Goal: Task Accomplishment & Management: Use online tool/utility

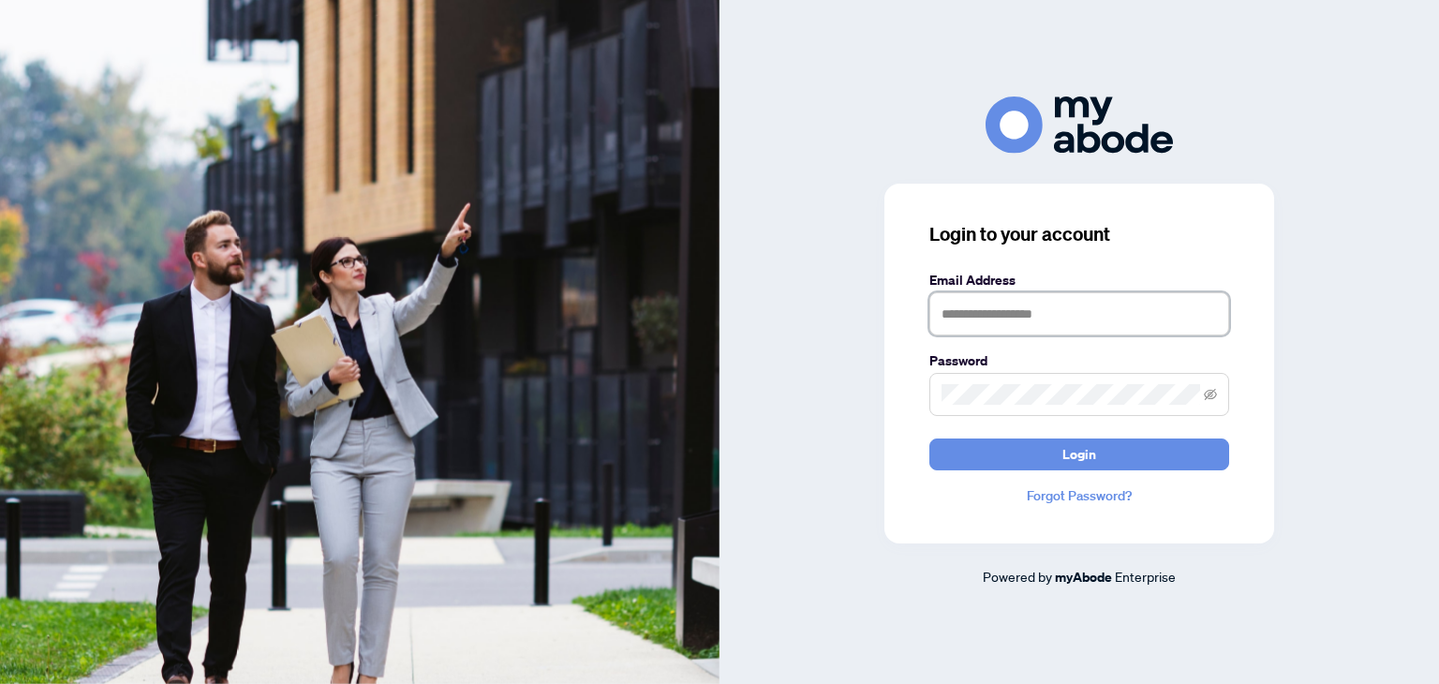
click at [1115, 316] on input "text" at bounding box center [1079, 313] width 300 height 43
type input "**********"
click at [1214, 389] on icon "eye-invisible" at bounding box center [1210, 394] width 13 height 13
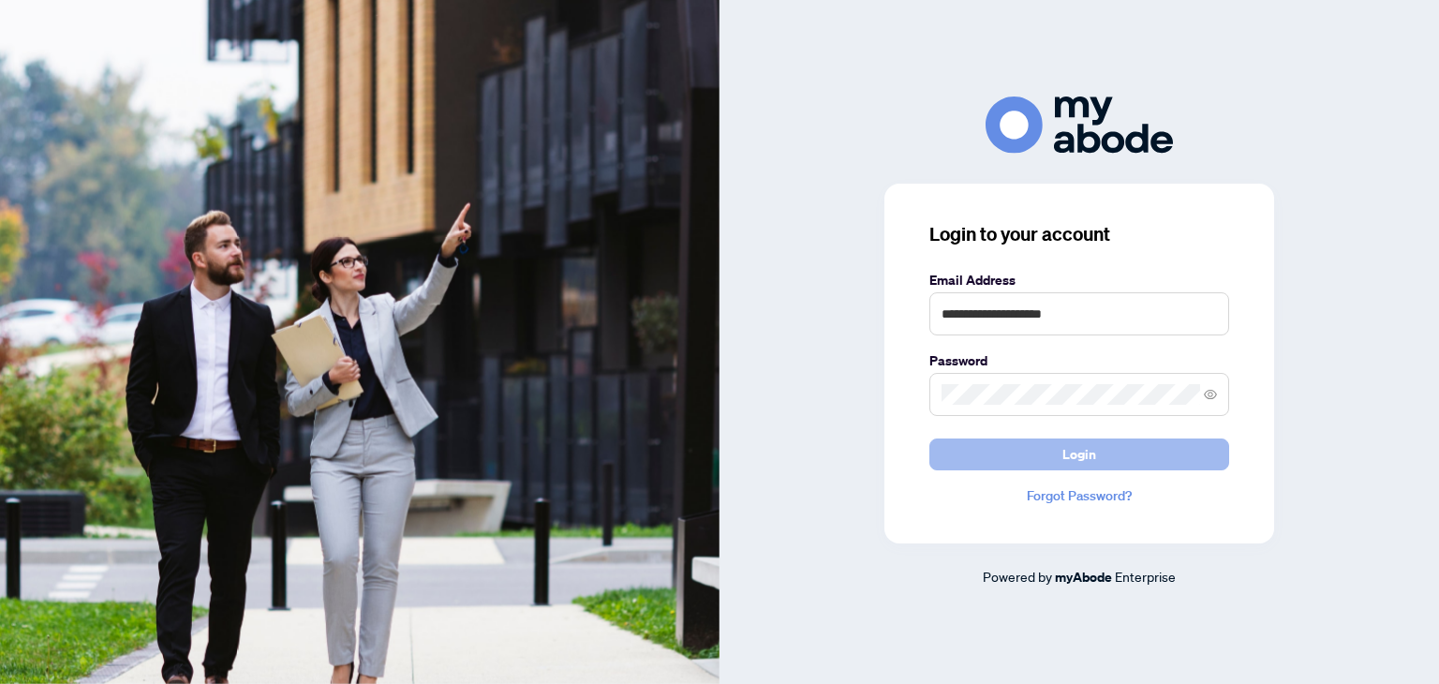
click at [1128, 445] on button "Login" at bounding box center [1079, 454] width 300 height 32
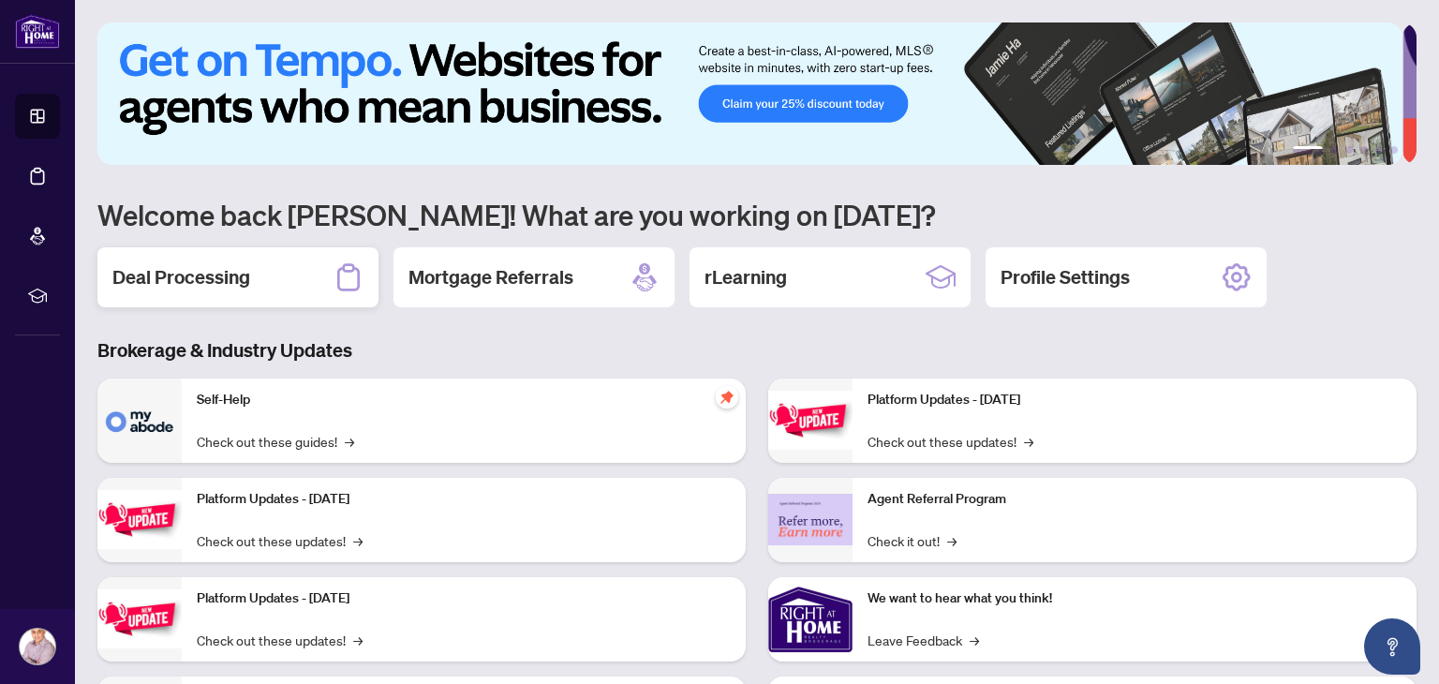
click at [247, 297] on div "Deal Processing" at bounding box center [237, 277] width 281 height 60
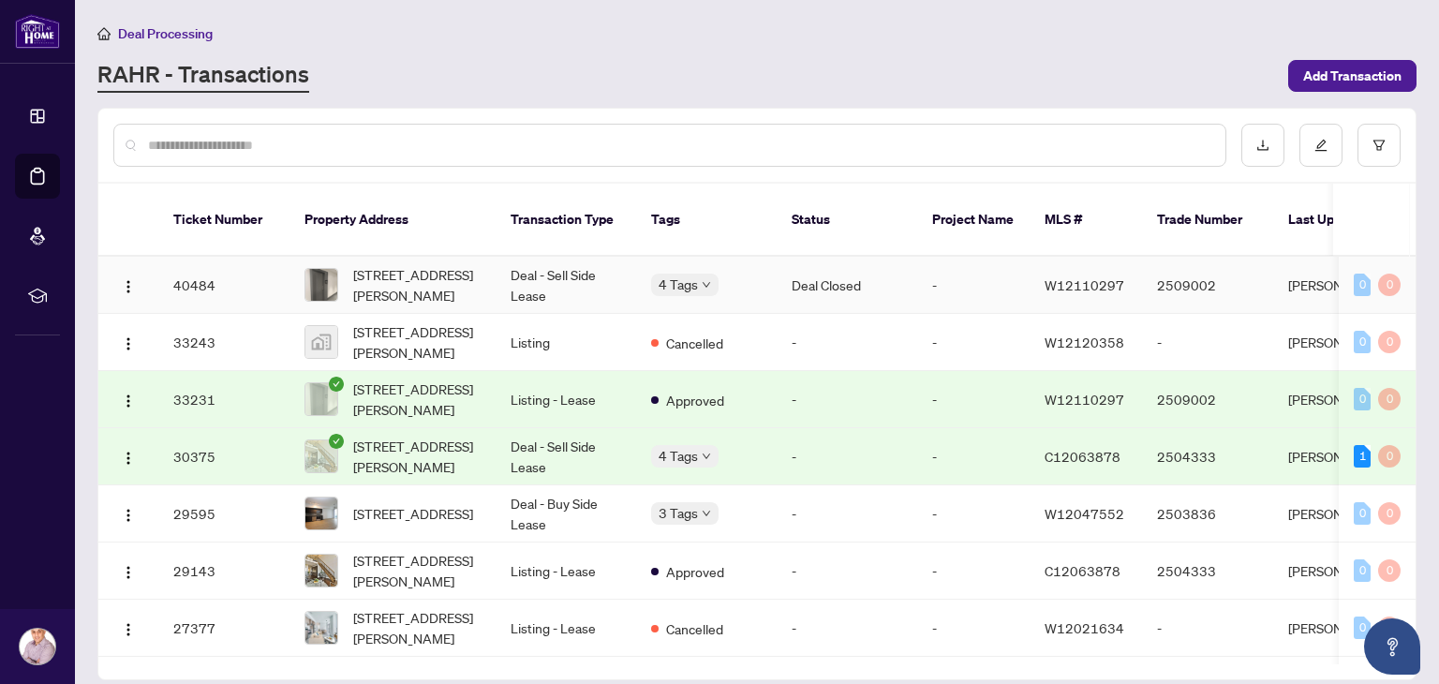
click at [480, 257] on td "1009-10 De Boers Dr, Toronto, Ontario M3J 0L9, Canada" at bounding box center [392, 285] width 206 height 57
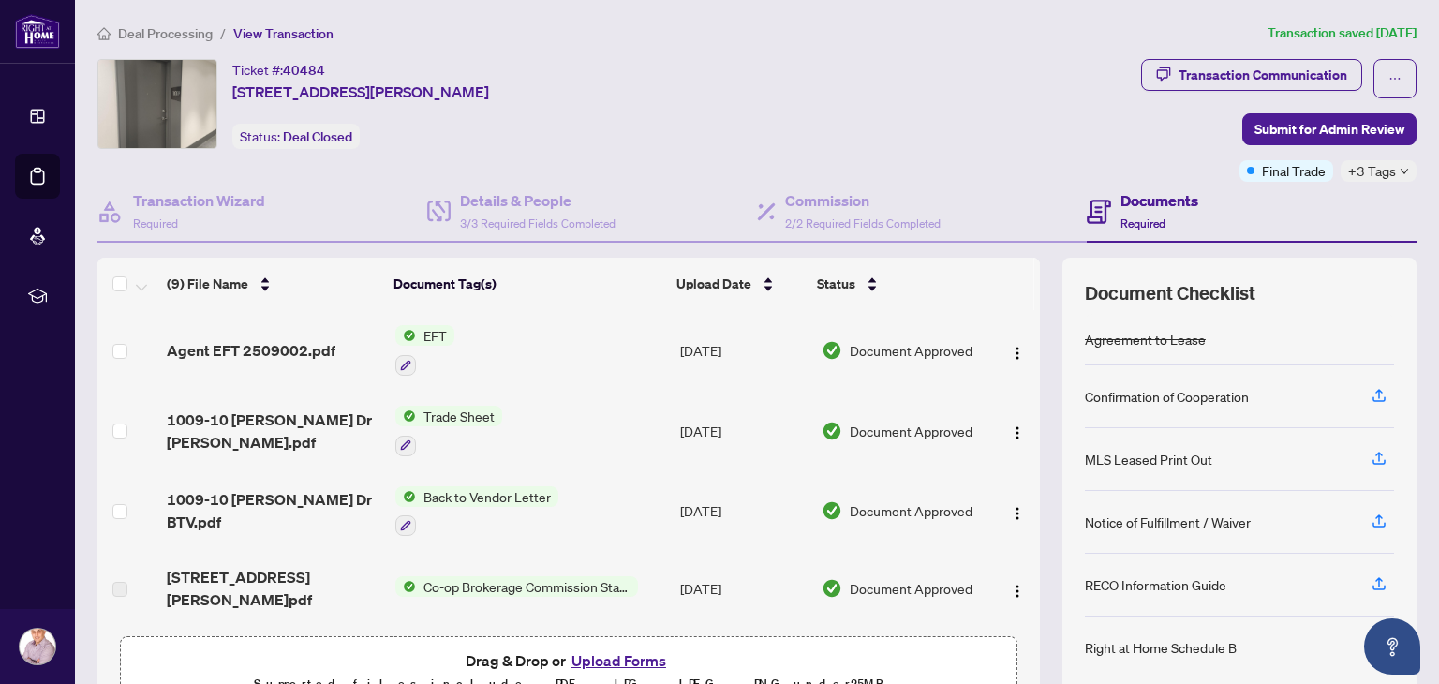
click at [428, 335] on span "EFT" at bounding box center [435, 335] width 38 height 21
drag, startPoint x: 428, startPoint y: 335, endPoint x: 285, endPoint y: 311, distance: 145.4
click at [285, 311] on td "Agent EFT 2509002.pdf" at bounding box center [273, 350] width 228 height 81
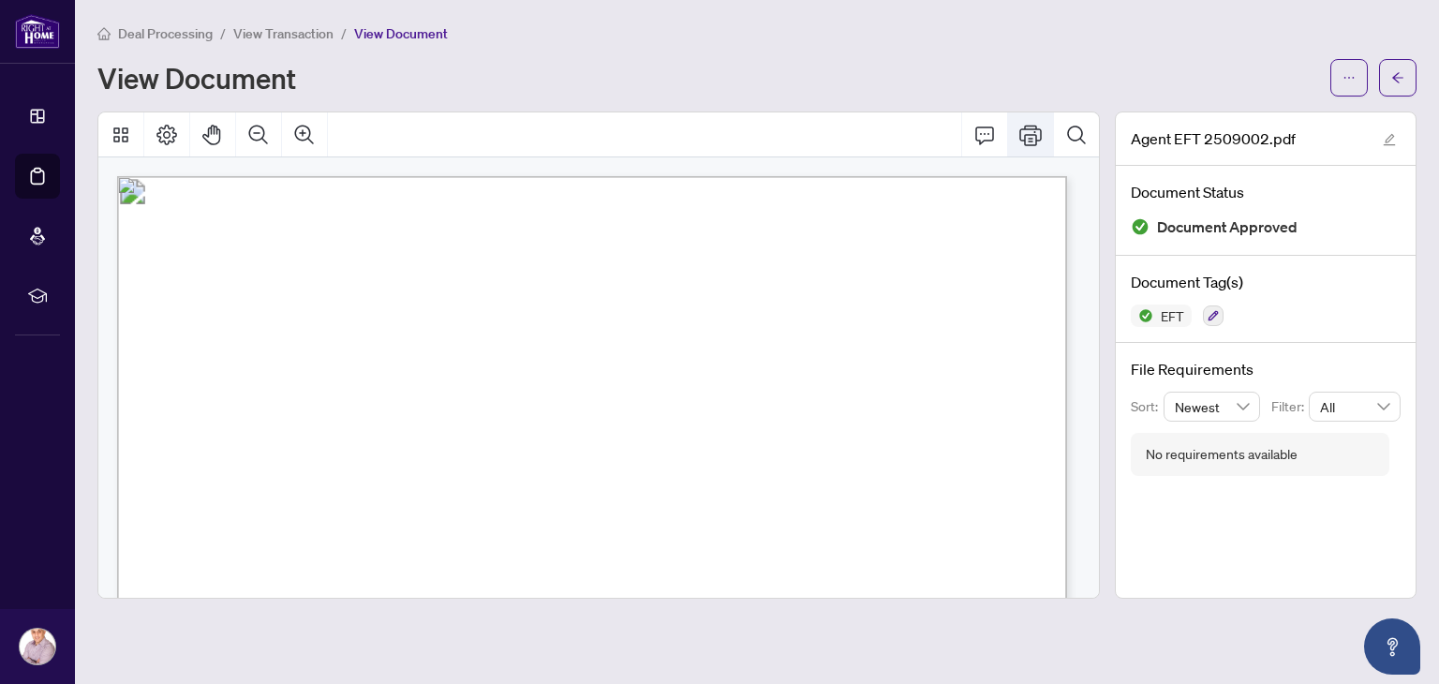
click at [1033, 140] on icon "Print" at bounding box center [1030, 135] width 22 height 21
click at [1412, 68] on button "button" at bounding box center [1397, 77] width 37 height 37
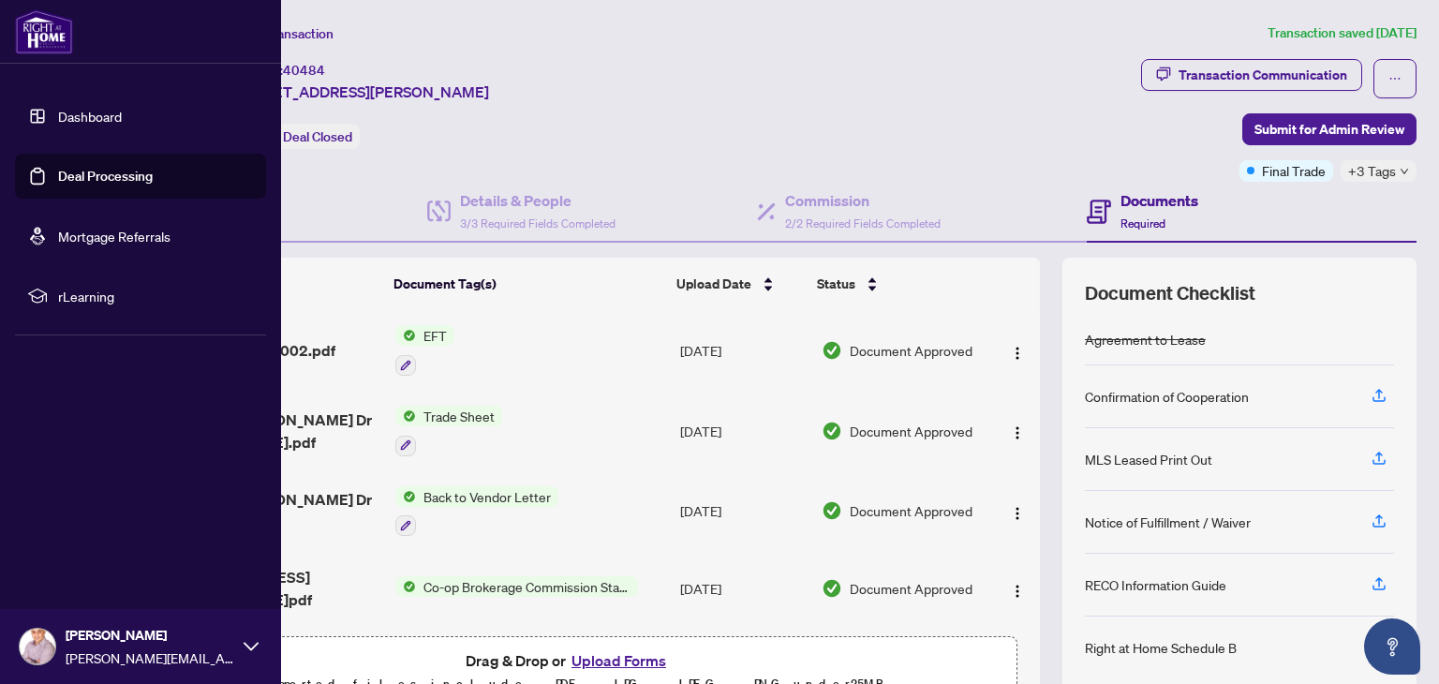
click at [98, 185] on link "Deal Processing" at bounding box center [105, 176] width 95 height 17
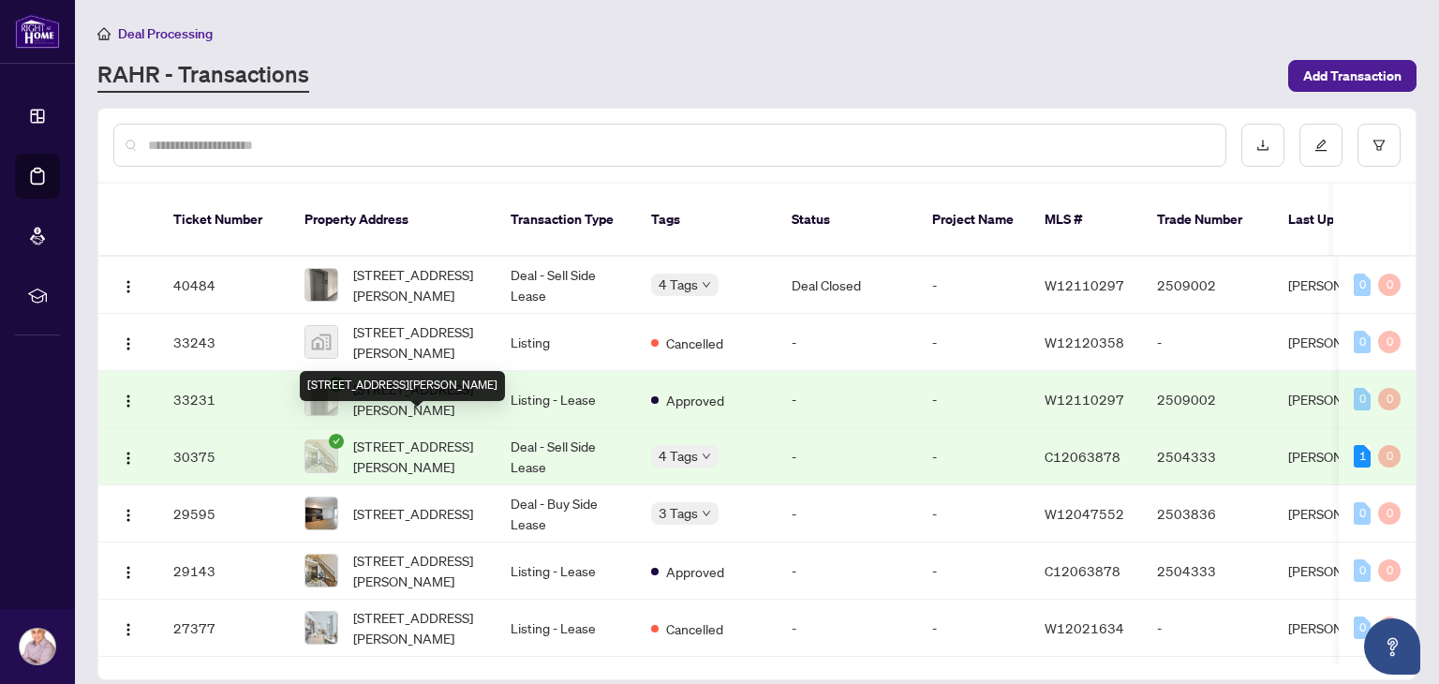
click at [427, 440] on span "612-5 Hanna Ave, Toronto, Ontario M6K 0B3, Canada" at bounding box center [416, 456] width 127 height 41
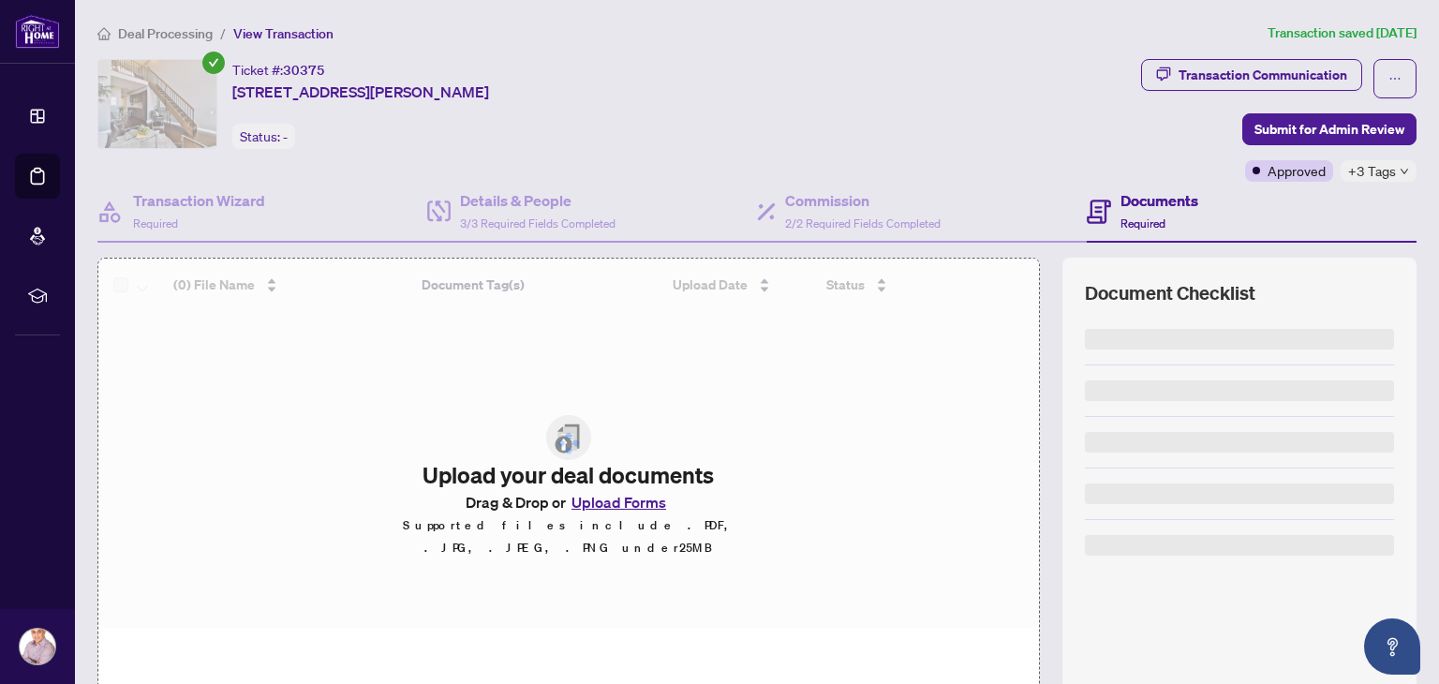
click at [427, 440] on div at bounding box center [568, 443] width 941 height 369
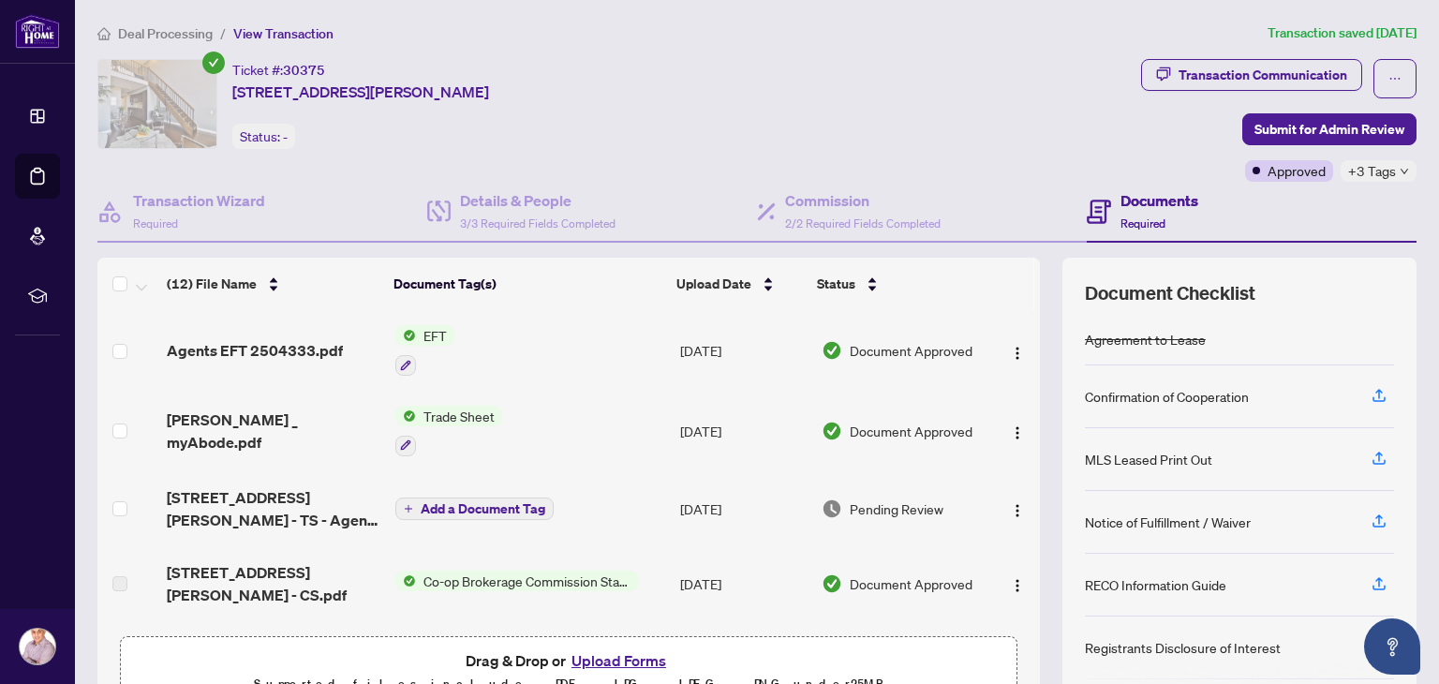
click at [427, 440] on div at bounding box center [448, 445] width 107 height 22
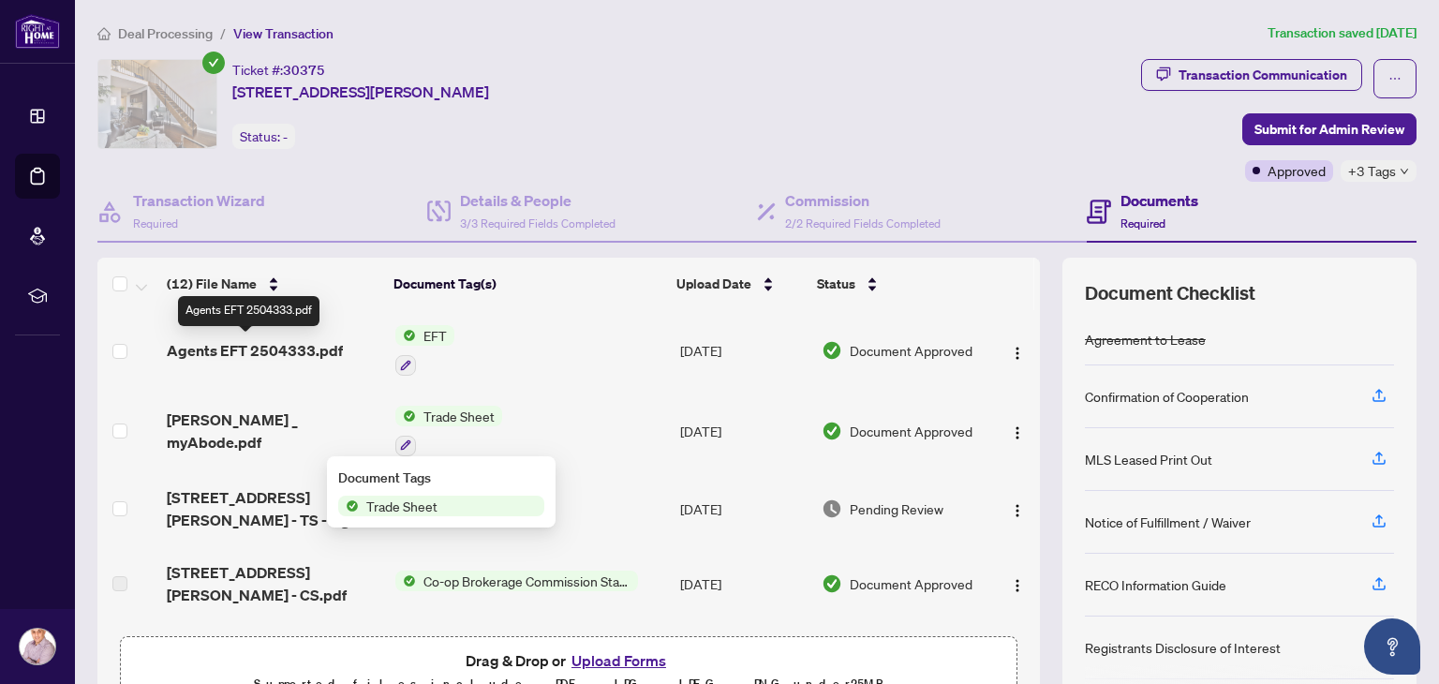
click at [281, 356] on span "Agents EFT 2504333.pdf" at bounding box center [255, 350] width 176 height 22
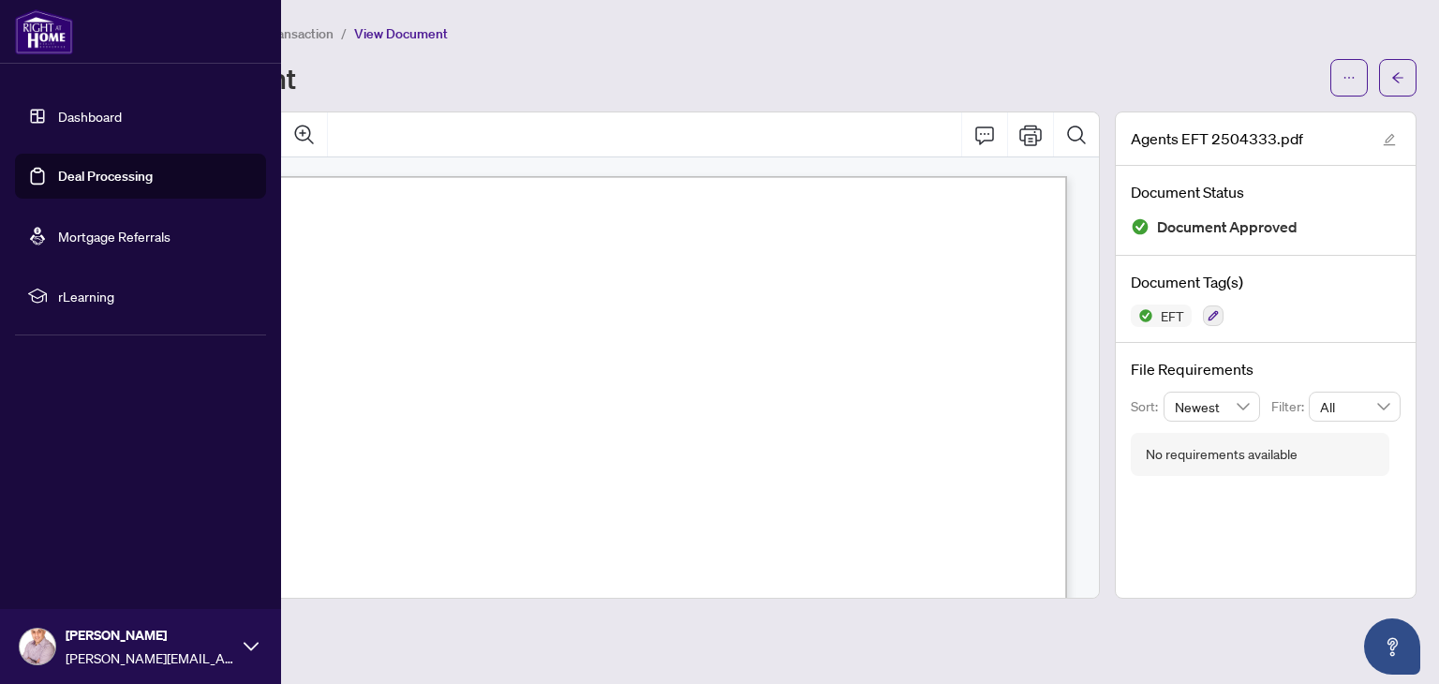
click at [105, 125] on link "Dashboard" at bounding box center [90, 116] width 64 height 17
